Goal: Task Accomplishment & Management: Use online tool/utility

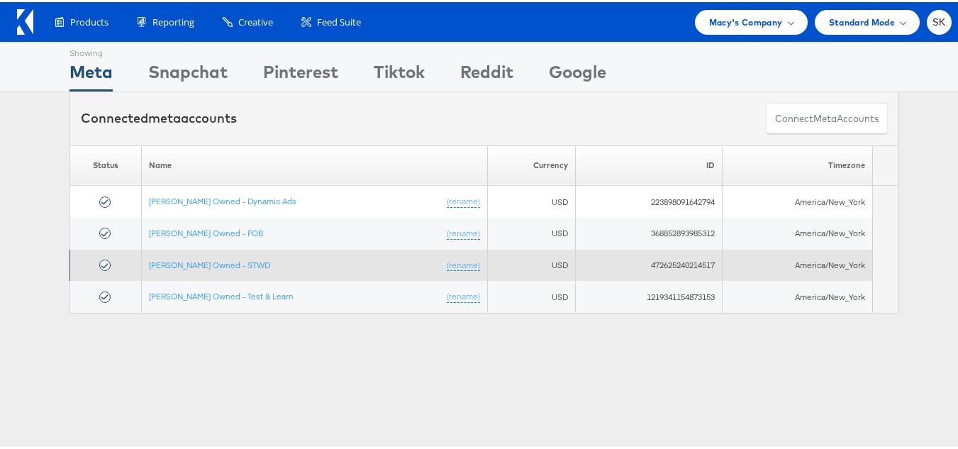
drag, startPoint x: 913, startPoint y: 239, endPoint x: 880, endPoint y: 250, distance: 34.3
click at [913, 239] on div "Please Wait Loading Accounts .... Status Name Currency ID Timezone [PERSON_NAME…" at bounding box center [484, 227] width 969 height 169
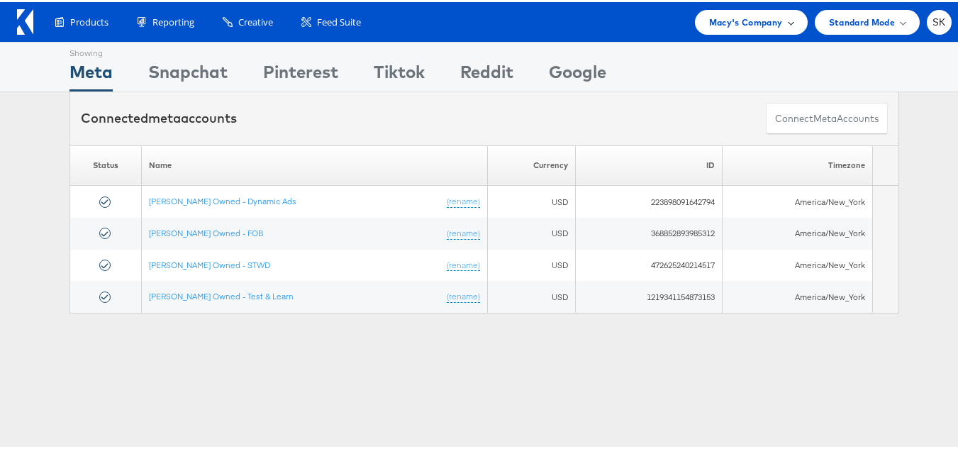
click at [724, 20] on span "Macy's Company" at bounding box center [746, 20] width 74 height 15
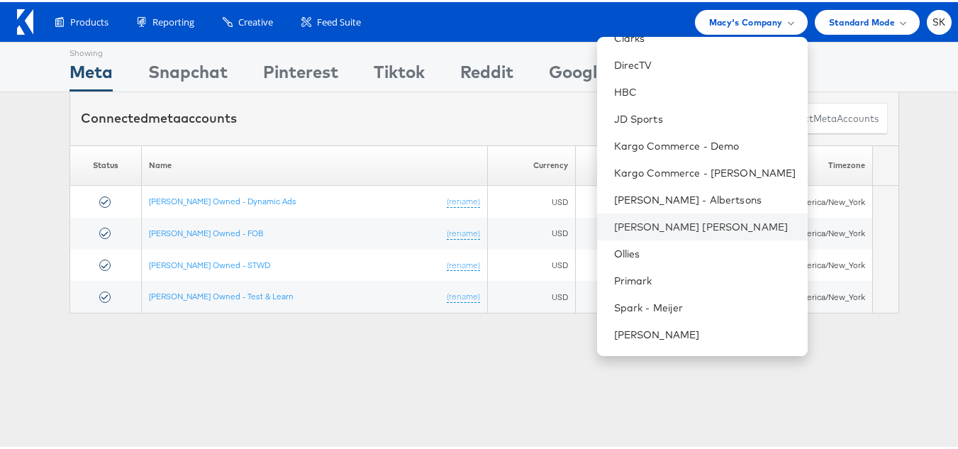
scroll to position [71, 0]
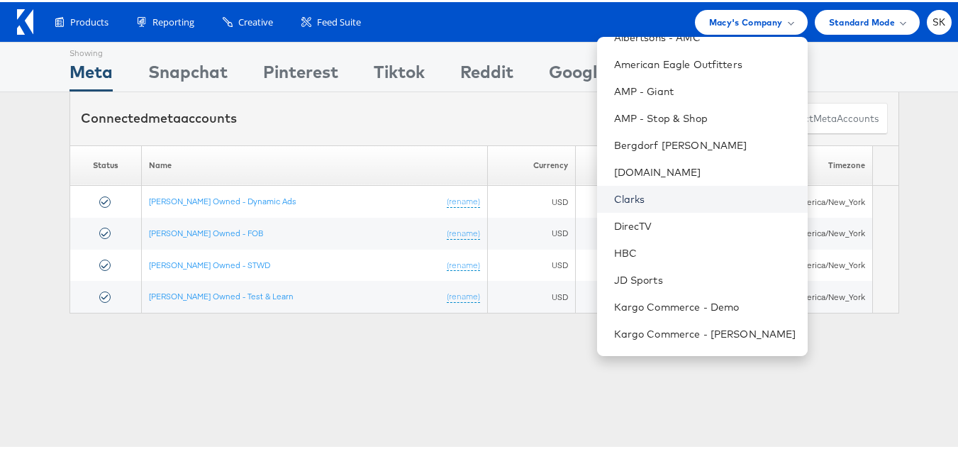
click at [624, 199] on link "Clarks" at bounding box center [705, 197] width 182 height 14
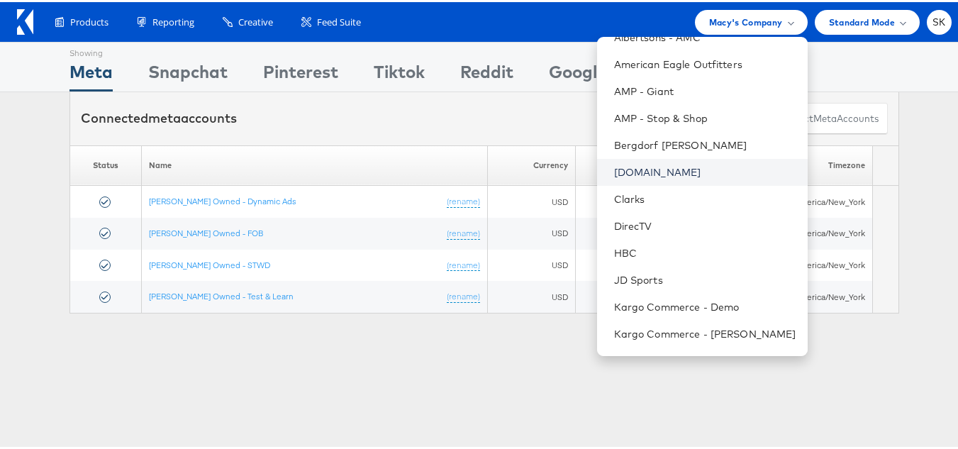
click at [635, 170] on link "[DOMAIN_NAME]" at bounding box center [705, 170] width 182 height 14
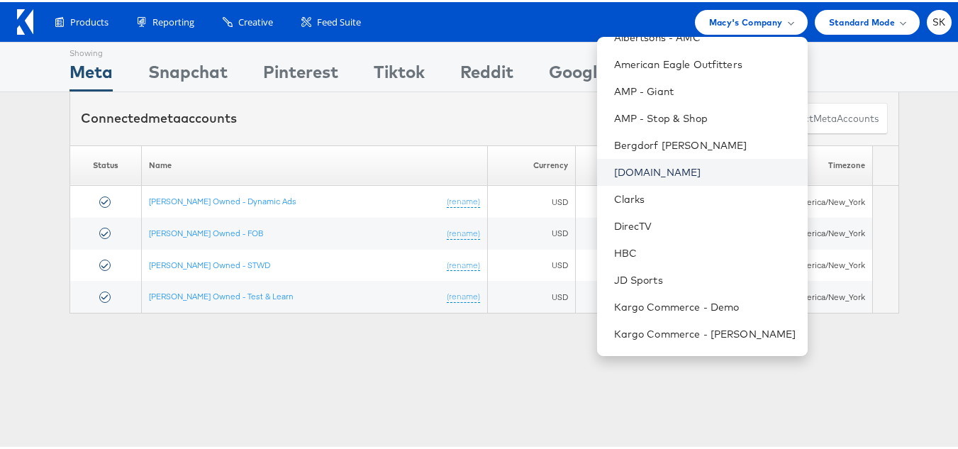
click at [635, 170] on link "[DOMAIN_NAME]" at bounding box center [705, 170] width 182 height 14
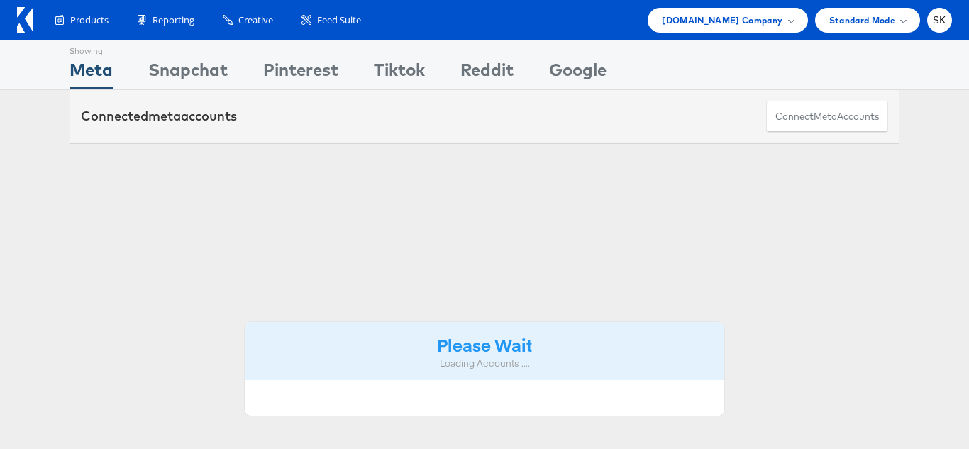
click at [625, 169] on div "Please Wait Loading Accounts ...." at bounding box center [484, 351] width 830 height 416
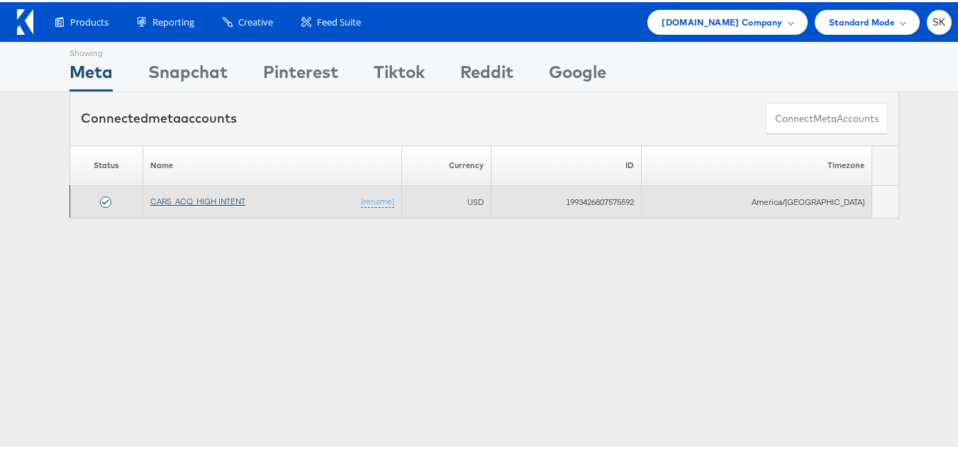
click at [228, 195] on link "CARS_ACQ_HIGH INTENT" at bounding box center [197, 199] width 95 height 11
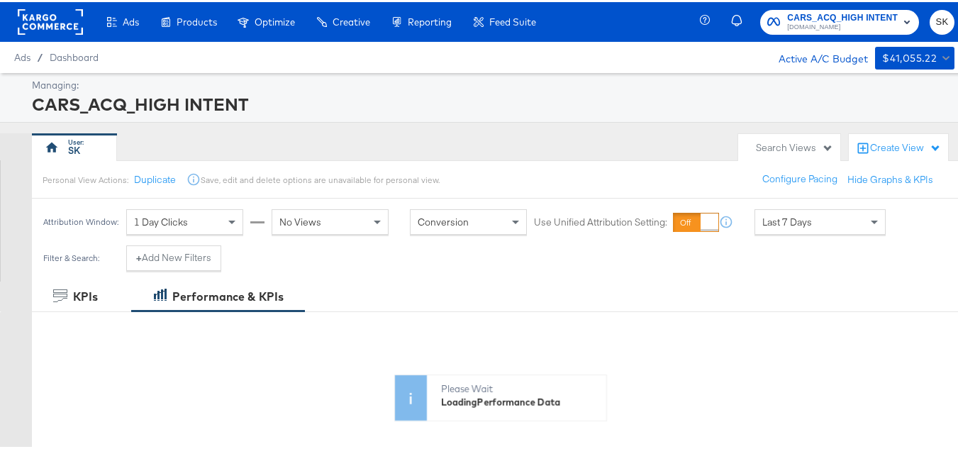
click at [787, 145] on div "Search Views" at bounding box center [794, 145] width 77 height 13
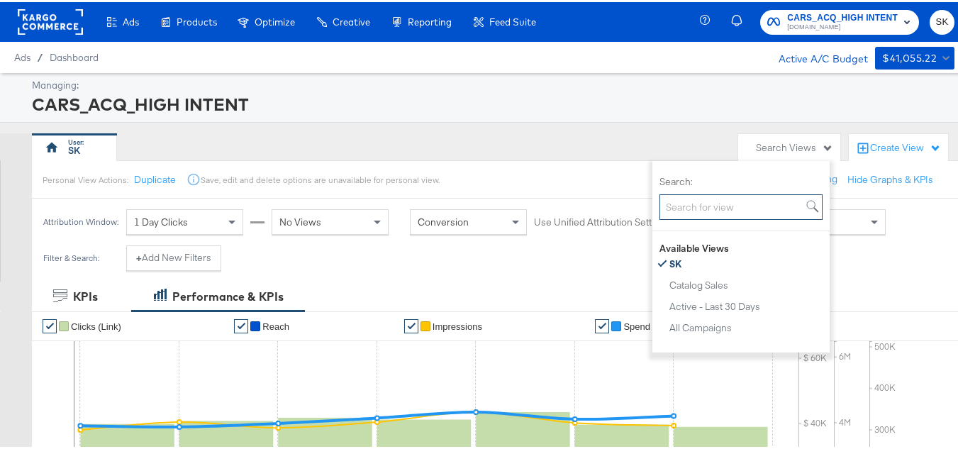
click at [730, 203] on input "Search:" at bounding box center [740, 205] width 163 height 26
click at [735, 208] on input "Search:" at bounding box center [740, 205] width 163 height 26
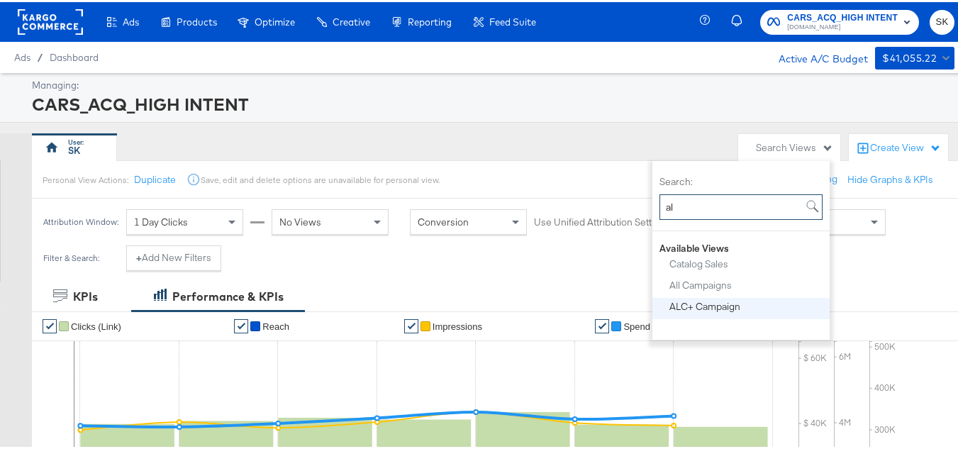
type input "al"
click at [700, 302] on div "ALC+ Campaign" at bounding box center [704, 304] width 71 height 10
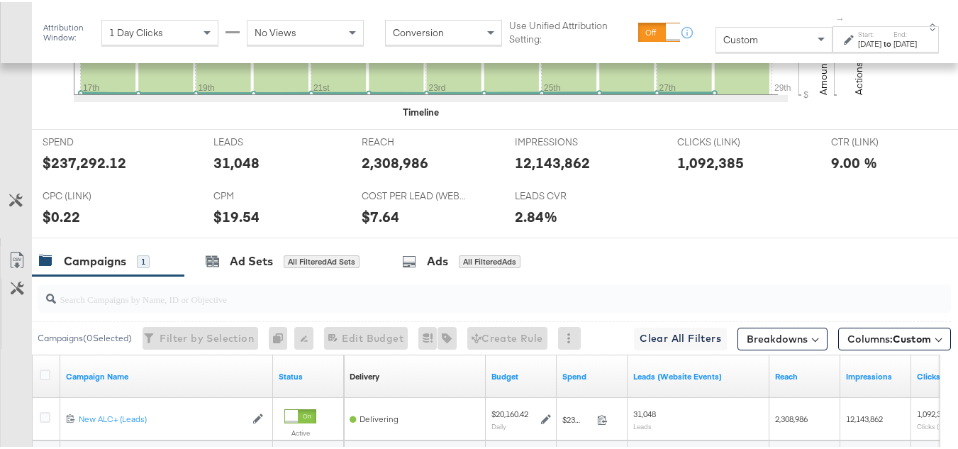
scroll to position [735, 0]
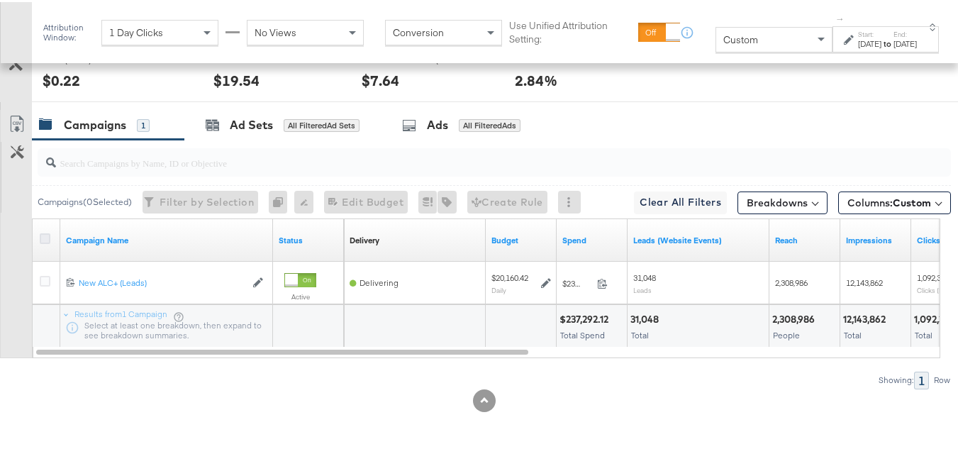
click at [46, 235] on icon at bounding box center [45, 236] width 11 height 11
click at [0, 0] on input "checkbox" at bounding box center [0, 0] width 0 height 0
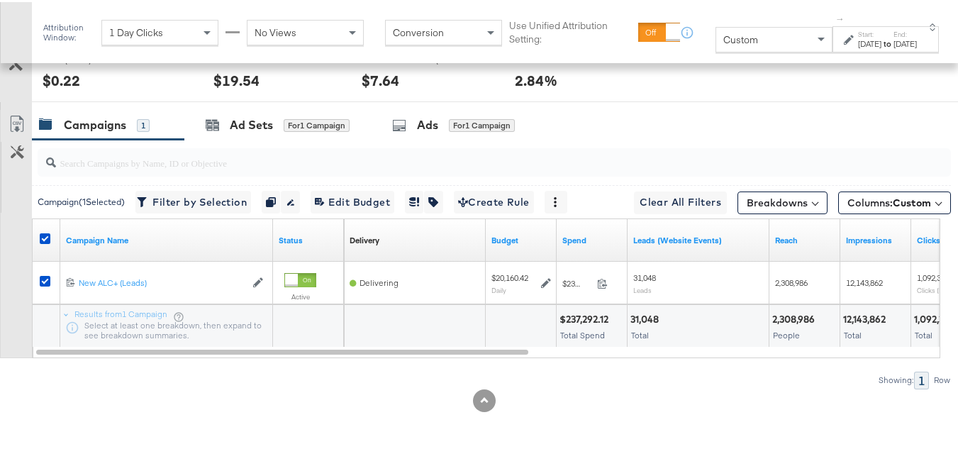
click at [467, 107] on div at bounding box center [484, 105] width 969 height 11
click at [453, 123] on div "for 1 Campaign" at bounding box center [482, 123] width 66 height 13
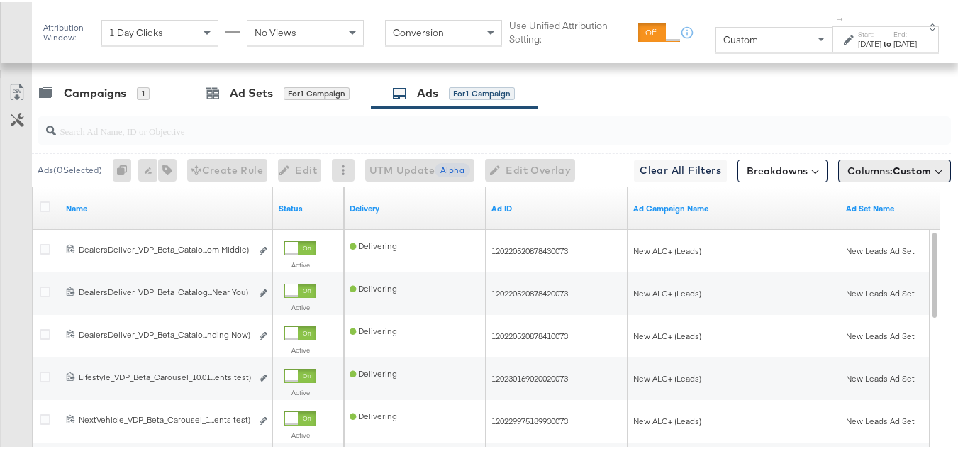
click at [852, 176] on span "Columns: Custom" at bounding box center [889, 169] width 84 height 14
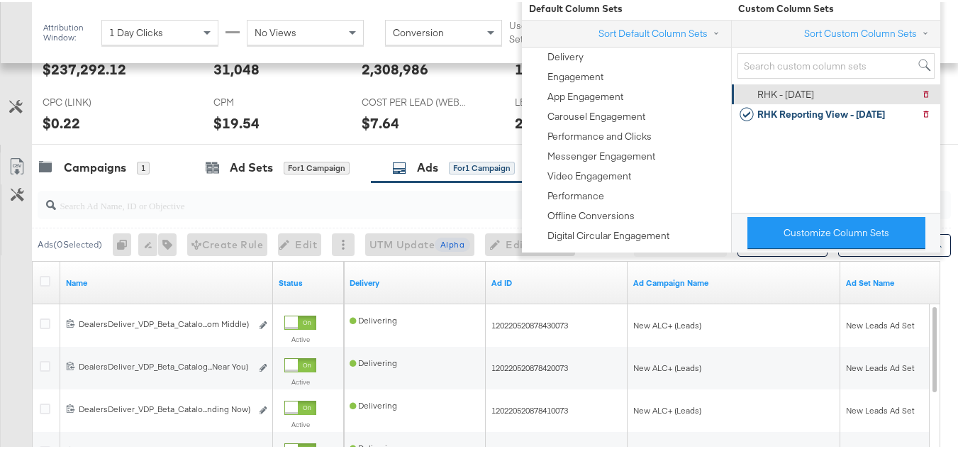
scroll to position [593, 0]
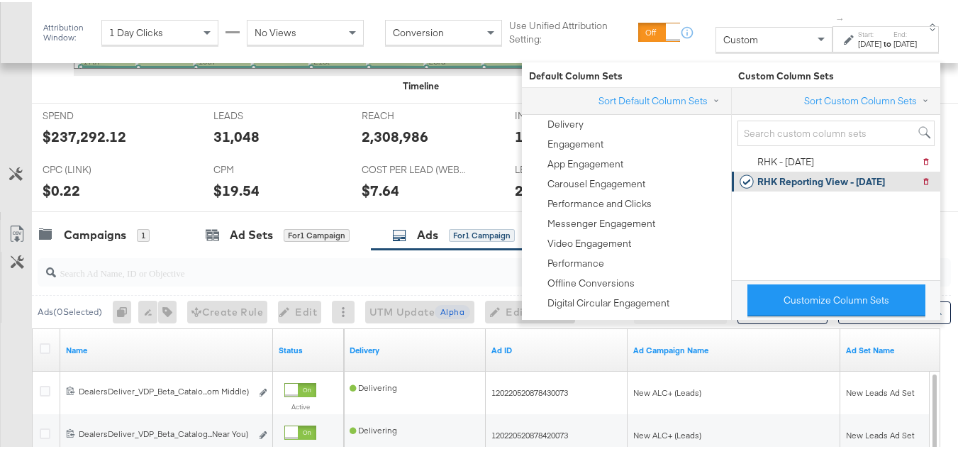
click at [805, 183] on div "RHK Reporting View - [DATE]" at bounding box center [821, 179] width 128 height 13
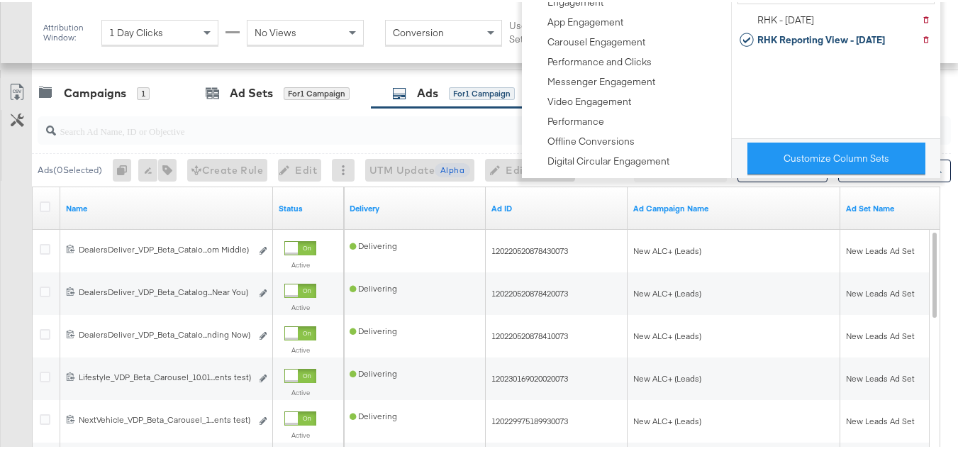
click at [1, 332] on div "Customize KPIs Export as CSV" at bounding box center [16, 327] width 32 height 503
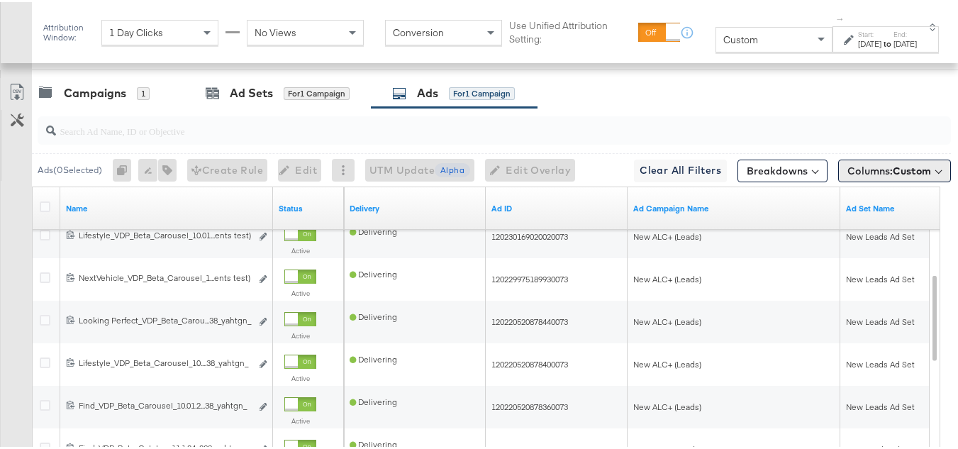
click at [838, 180] on button "Columns: Custom" at bounding box center [894, 168] width 113 height 23
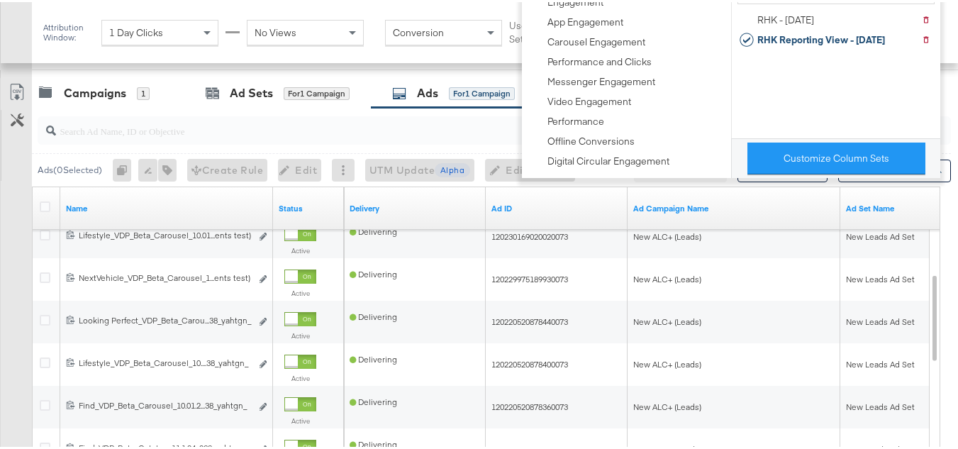
click at [0, 237] on div "Customize KPIs Export as CSV" at bounding box center [16, 327] width 32 height 503
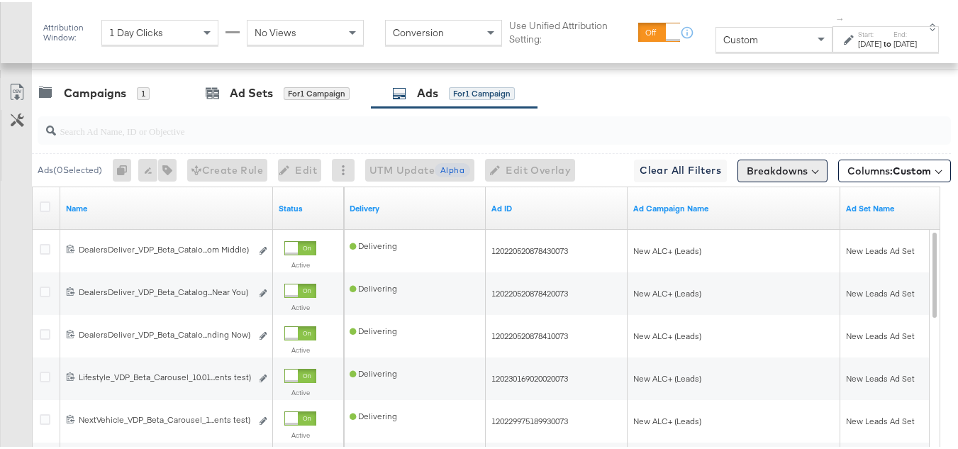
click at [766, 180] on button "Breakdowns" at bounding box center [782, 168] width 90 height 23
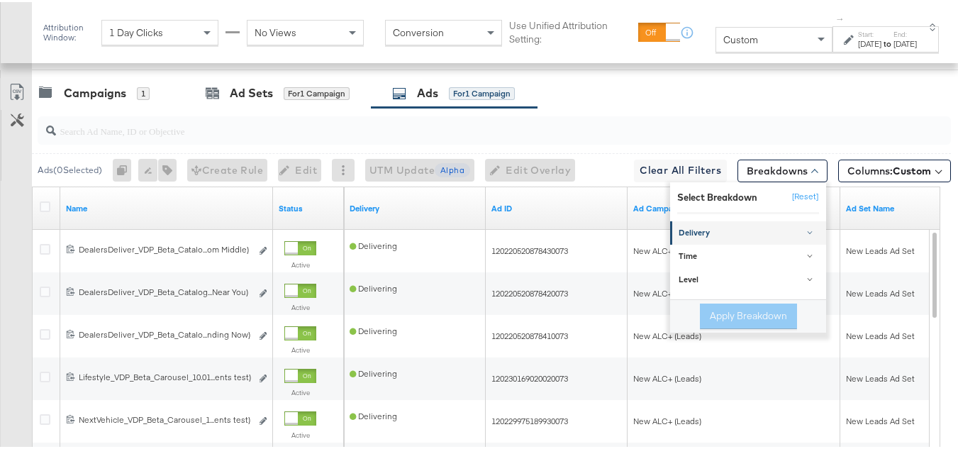
drag, startPoint x: 694, startPoint y: 266, endPoint x: 702, endPoint y: 268, distance: 8.1
click at [694, 237] on div "Delivery" at bounding box center [749, 230] width 141 height 11
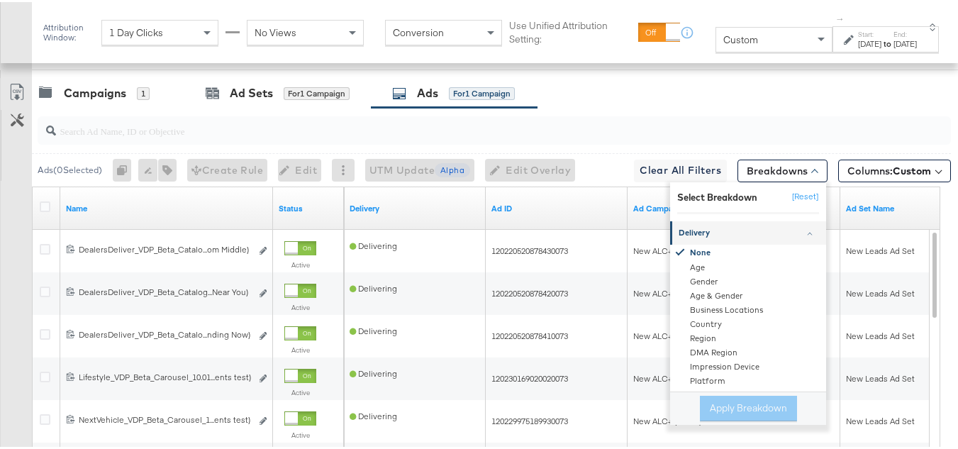
click at [693, 237] on div "Delivery" at bounding box center [749, 230] width 141 height 11
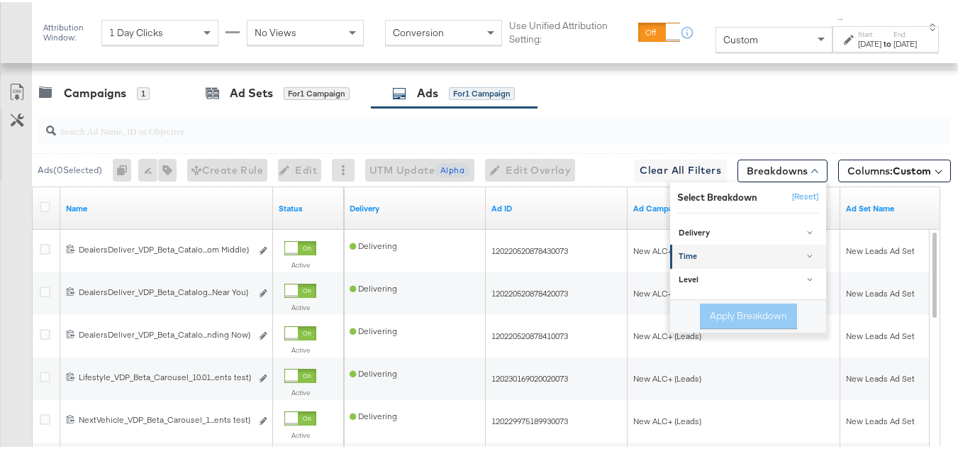
click at [685, 260] on div "Time" at bounding box center [749, 254] width 141 height 11
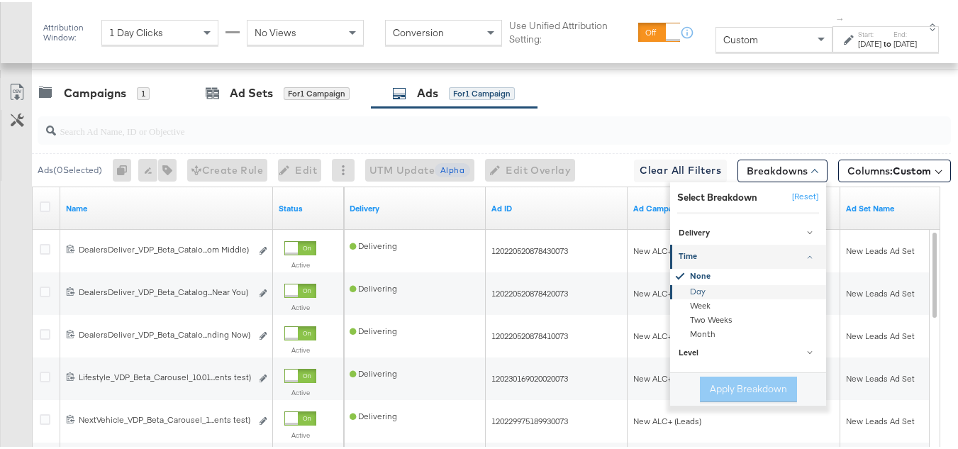
click at [690, 296] on div "Day" at bounding box center [749, 289] width 154 height 14
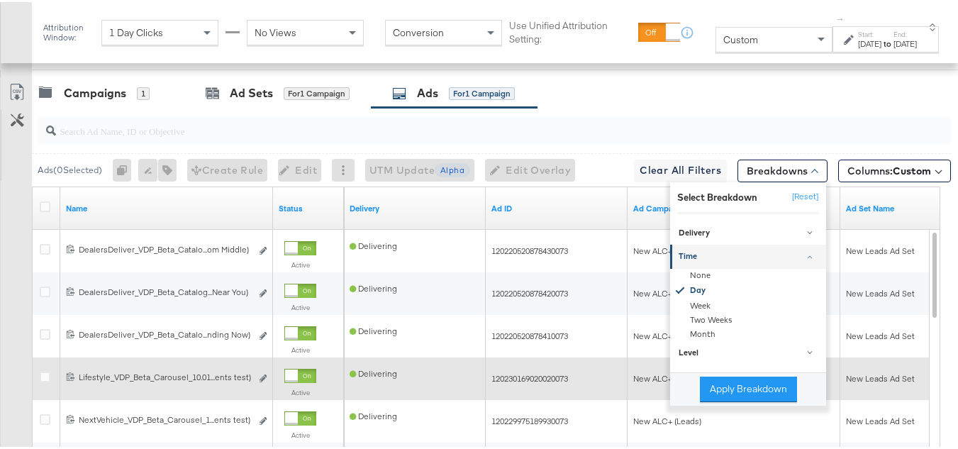
click at [755, 400] on button "Apply Breakdown" at bounding box center [748, 387] width 97 height 26
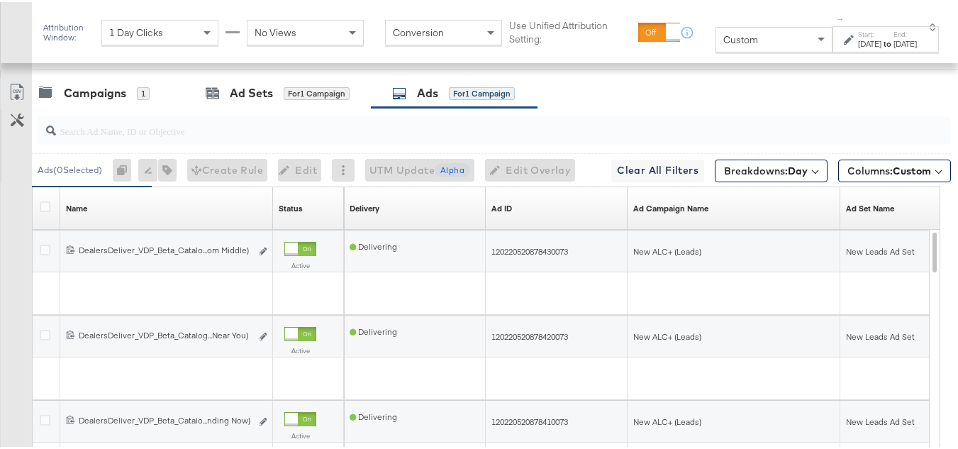
click at [30, 283] on div "Customize KPIs Export as CSV" at bounding box center [16, 327] width 32 height 503
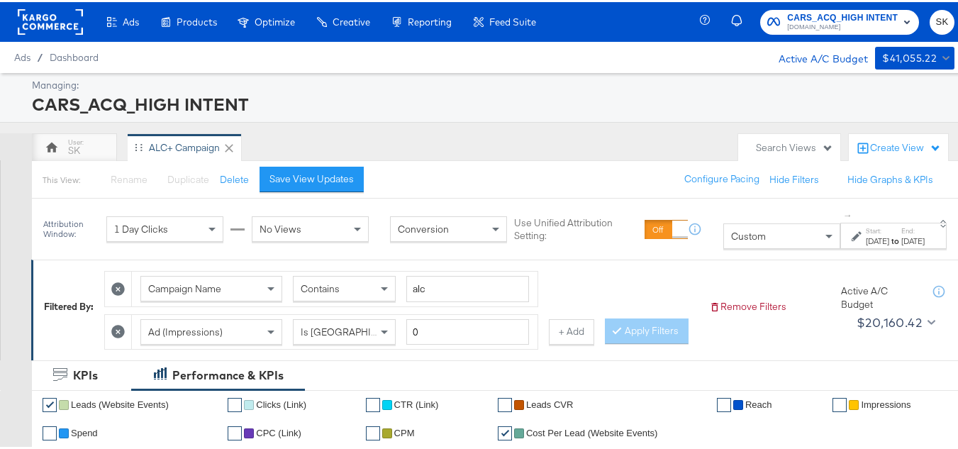
scroll to position [991, 0]
